Goal: Transaction & Acquisition: Purchase product/service

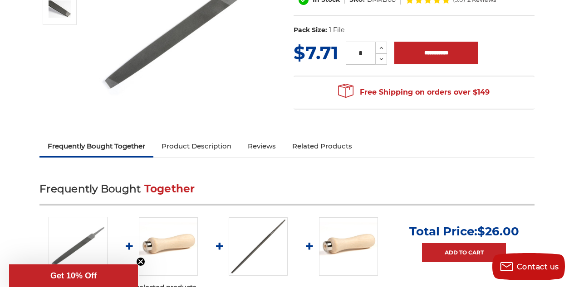
scroll to position [188, 0]
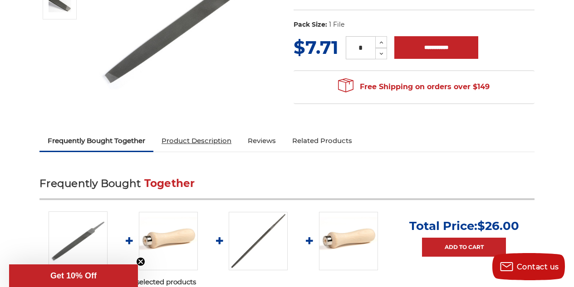
click at [228, 137] on link "Product Description" at bounding box center [196, 141] width 86 height 20
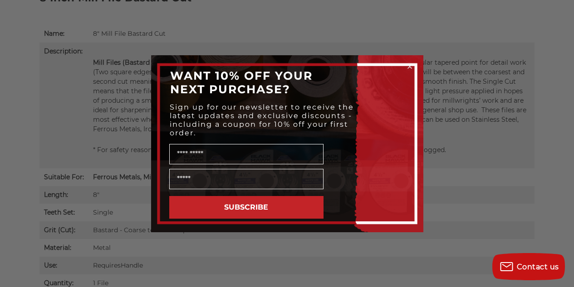
scroll to position [0, 0]
click at [409, 67] on icon "Close dialog" at bounding box center [410, 67] width 4 height 4
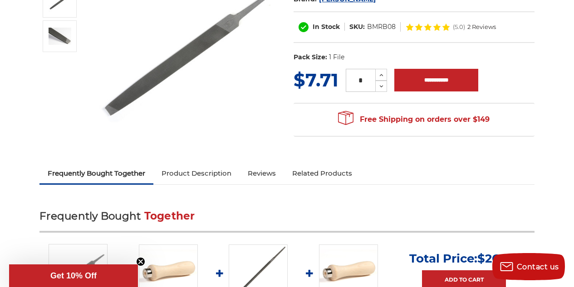
scroll to position [132, 0]
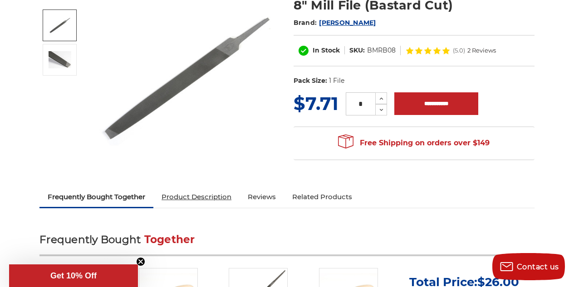
click at [228, 200] on link "Product Description" at bounding box center [196, 197] width 86 height 20
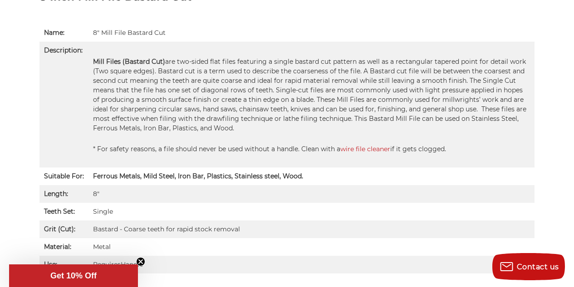
scroll to position [607, 0]
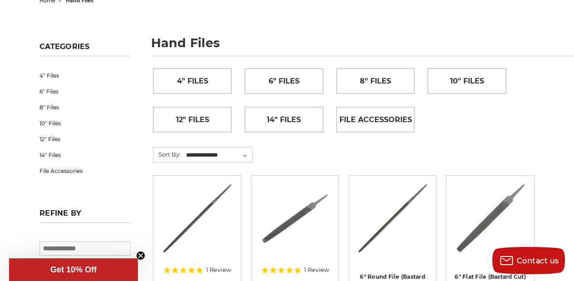
scroll to position [107, 0]
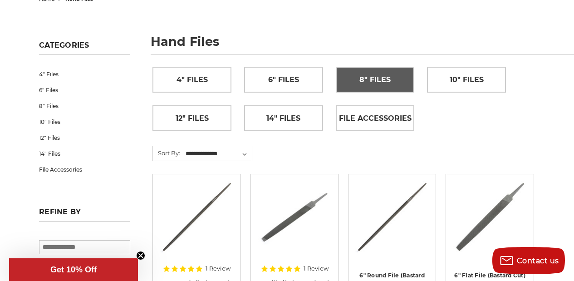
click at [381, 75] on span "8" Files" at bounding box center [374, 79] width 31 height 15
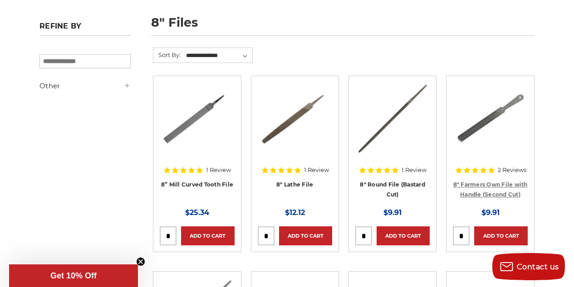
click at [489, 182] on link "8" Farmers Own File with Handle (Second Cut)" at bounding box center [490, 189] width 74 height 17
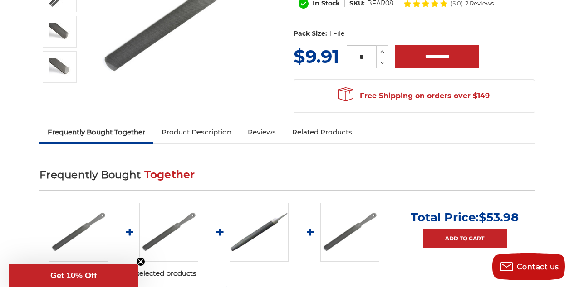
click at [204, 130] on link "Product Description" at bounding box center [196, 132] width 86 height 20
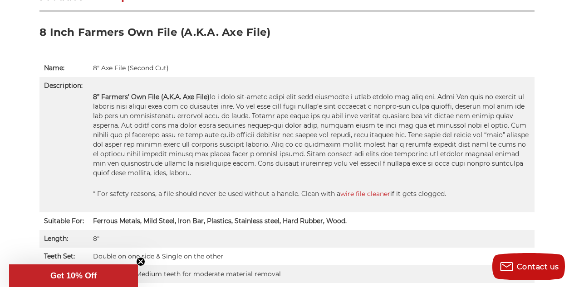
scroll to position [562, 0]
